Goal: Transaction & Acquisition: Obtain resource

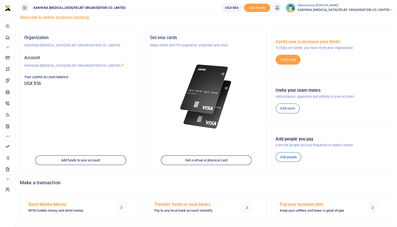
scroll to position [28, 0]
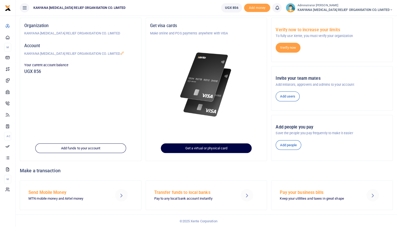
click at [199, 146] on link "Get a virtual or physical card" at bounding box center [206, 148] width 91 height 10
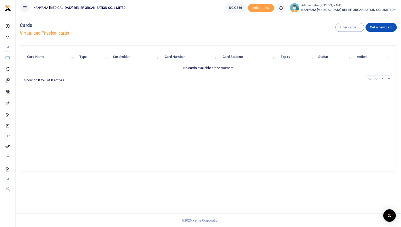
click at [387, 22] on div "Filter cards All cards Virtual cards Physical cards Active cards Blocked cards …" at bounding box center [208, 31] width 377 height 30
click at [387, 26] on link "Get a new card" at bounding box center [380, 27] width 31 height 9
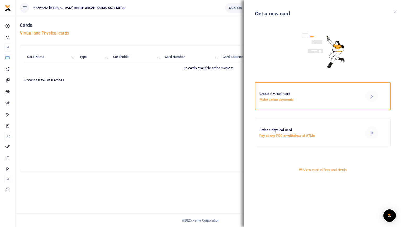
click at [305, 93] on h6 "Create a virtual Card" at bounding box center [306, 94] width 94 height 4
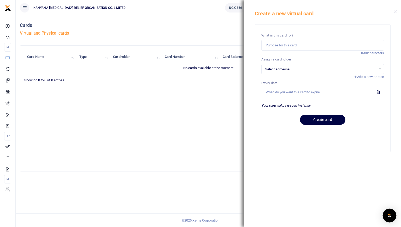
click at [390, 217] on img "Open Intercom Messenger" at bounding box center [389, 216] width 7 height 6
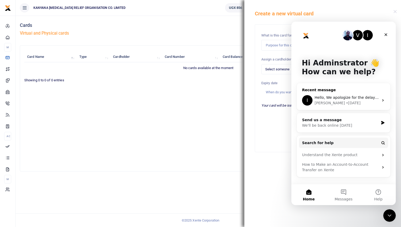
click at [346, 102] on div "• 5d ago" at bounding box center [353, 102] width 15 height 5
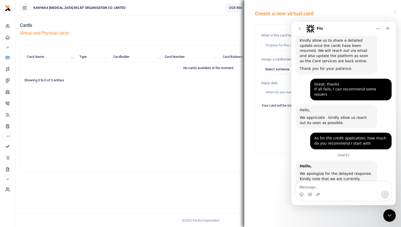
scroll to position [198, 0]
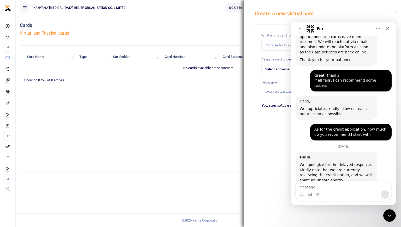
click at [302, 29] on button "go back" at bounding box center [299, 29] width 10 height 10
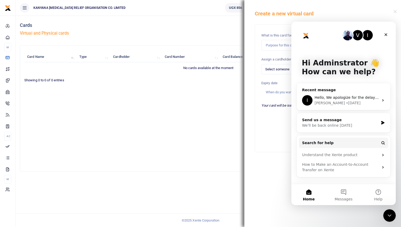
scroll to position [0, 0]
click at [385, 212] on div "Close Intercom Messenger" at bounding box center [389, 215] width 13 height 13
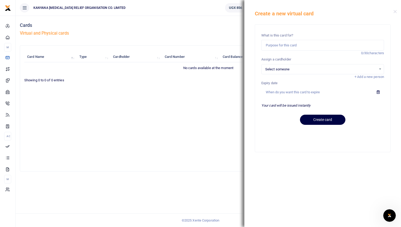
click at [394, 14] on div "Create a new virtual card" at bounding box center [322, 10] width 157 height 21
click at [394, 13] on div "Create a new virtual card" at bounding box center [322, 10] width 157 height 21
click at [398, 8] on div "Create a new virtual card" at bounding box center [322, 10] width 157 height 21
click at [394, 10] on button "Close" at bounding box center [394, 11] width 3 height 3
